Goal: Transaction & Acquisition: Purchase product/service

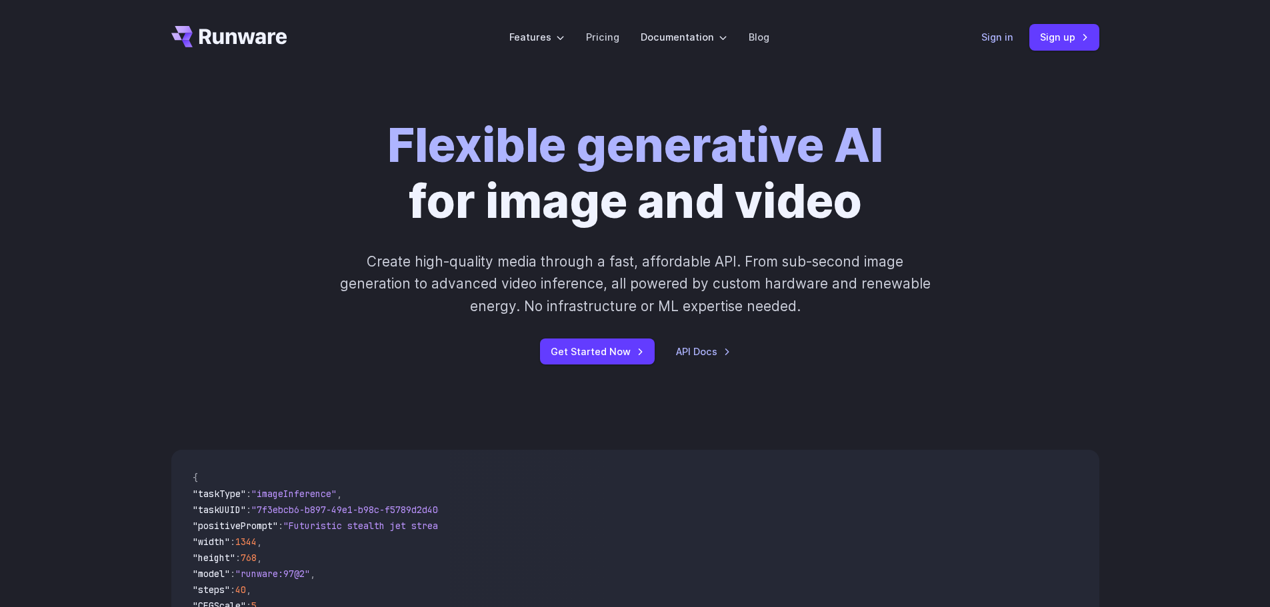
click at [1010, 43] on link "Sign in" at bounding box center [997, 36] width 32 height 15
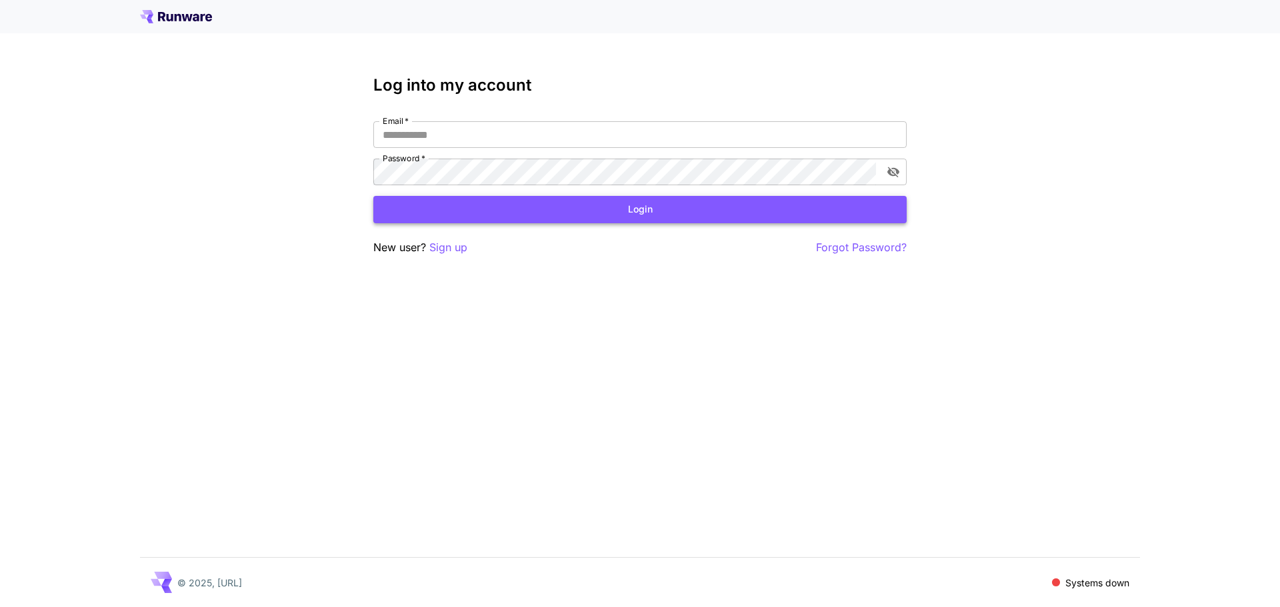
type input "**********"
click at [640, 211] on button "Login" at bounding box center [639, 209] width 533 height 27
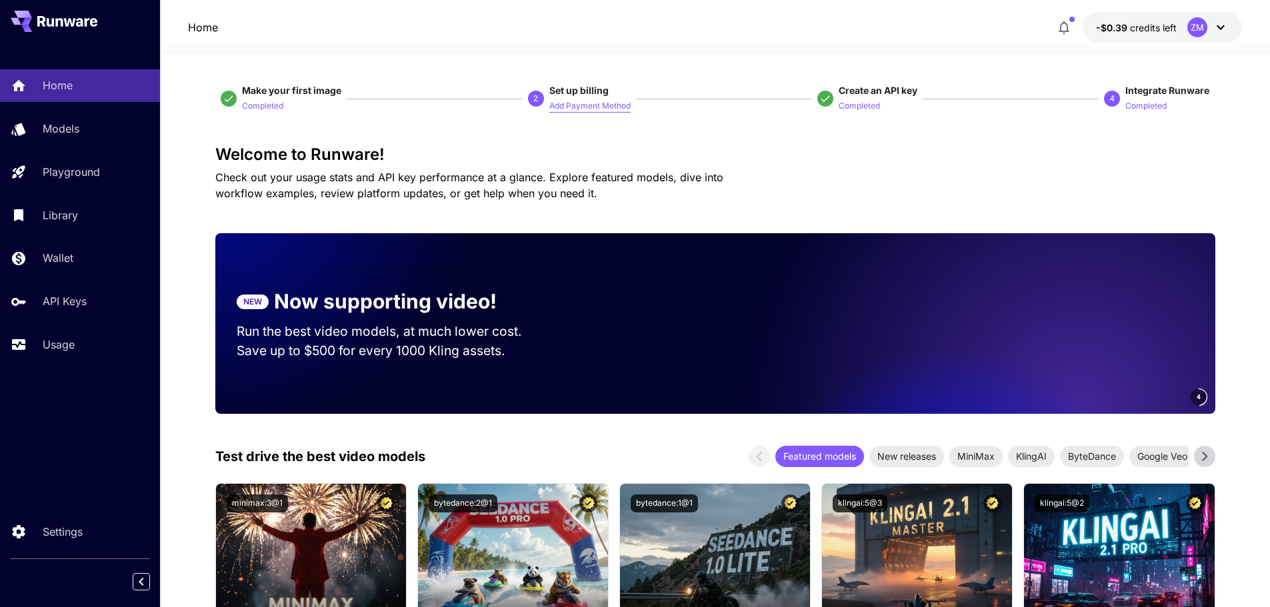
click at [582, 107] on p "Add Payment Method" at bounding box center [589, 106] width 81 height 13
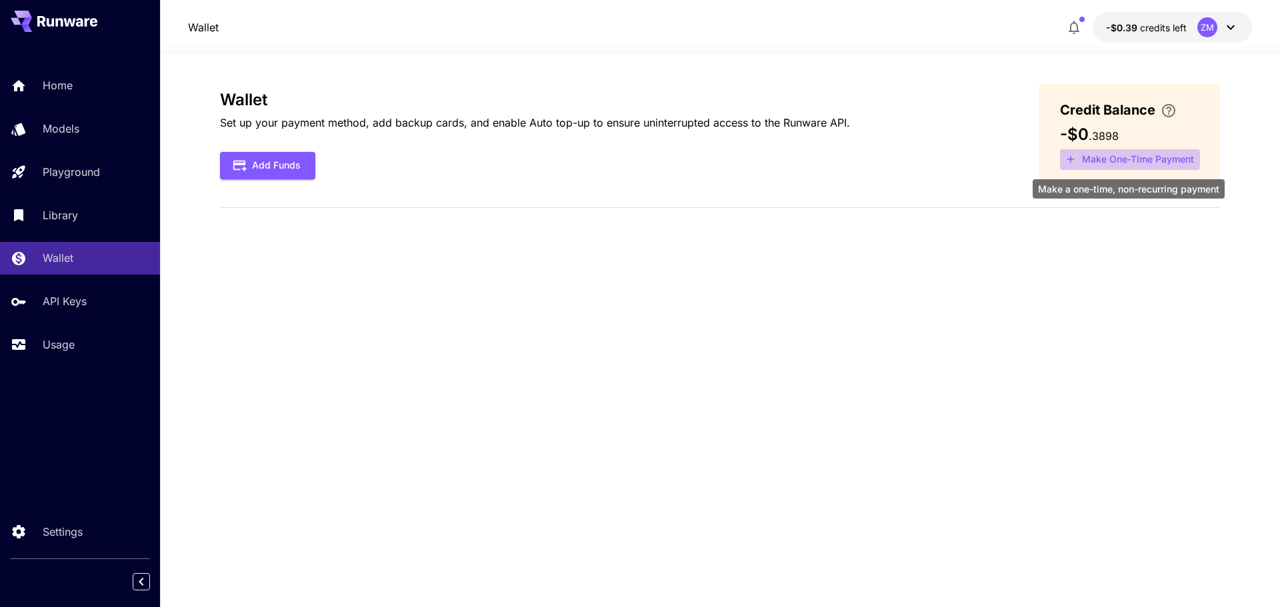
click at [1136, 155] on button "Make One-Time Payment" at bounding box center [1130, 159] width 140 height 21
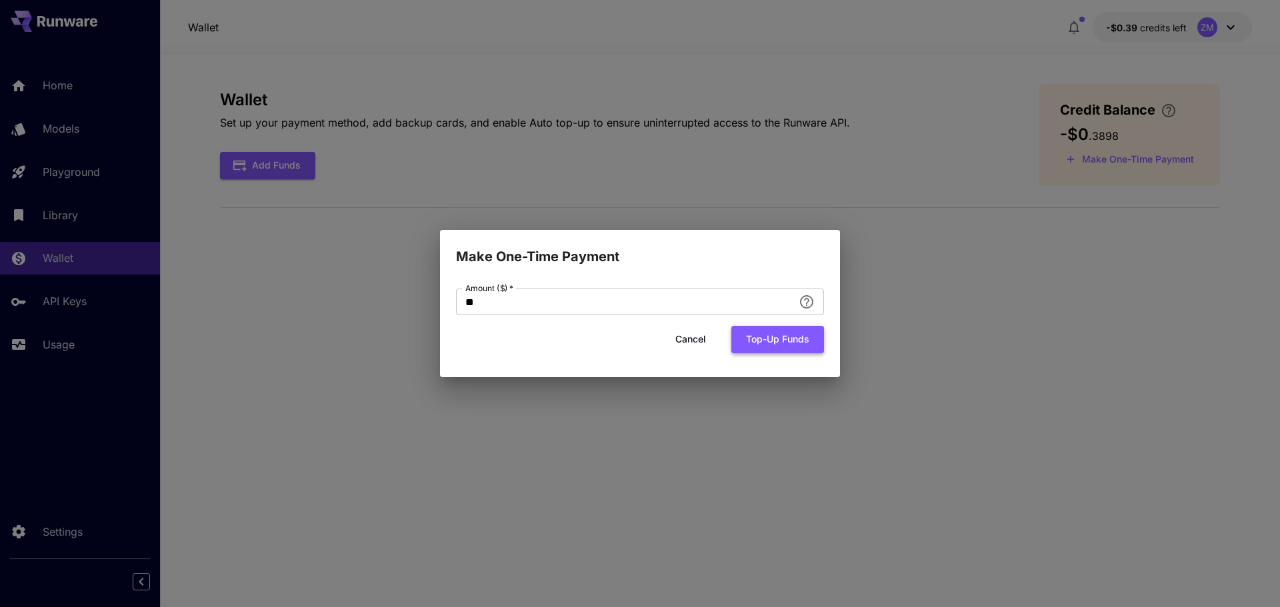
click at [784, 342] on button "Top-up funds" at bounding box center [777, 339] width 93 height 27
